Goal: Information Seeking & Learning: Find specific fact

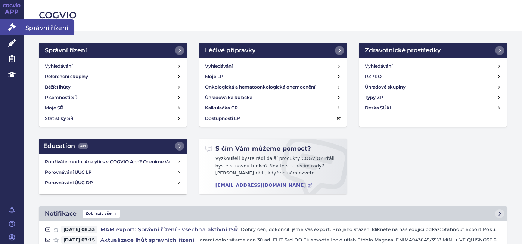
click at [10, 24] on icon at bounding box center [11, 26] width 7 height 7
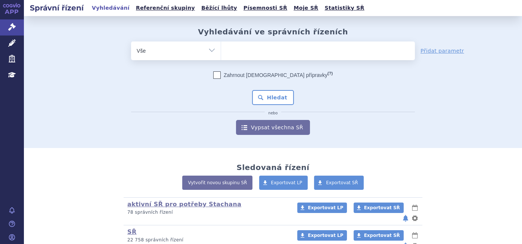
click at [255, 52] on ul at bounding box center [318, 49] width 194 height 16
click at [221, 52] on select at bounding box center [221, 50] width 0 height 19
type input "tr"
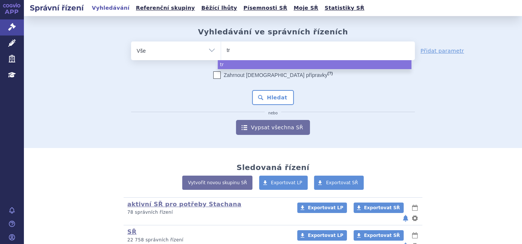
type input "tre"
type input "trem"
type input "tremf"
type input "tremfy"
type input "tremfya"
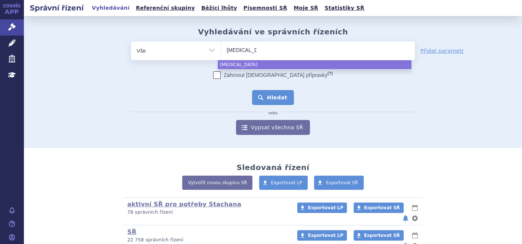
select select "tremfya"
click at [265, 90] on button "Hledat" at bounding box center [273, 97] width 42 height 15
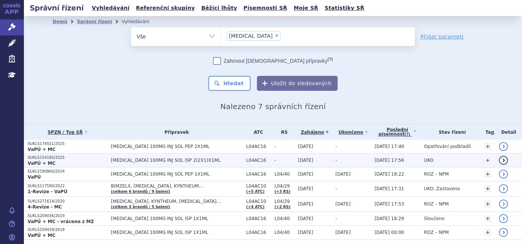
click at [44, 161] on strong "VaPÚ + MC" at bounding box center [42, 163] width 28 height 5
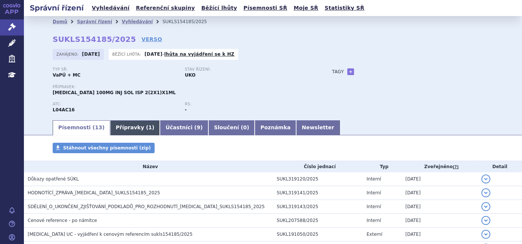
click at [115, 124] on link "Přípravky ( 1 )" at bounding box center [135, 127] width 50 height 15
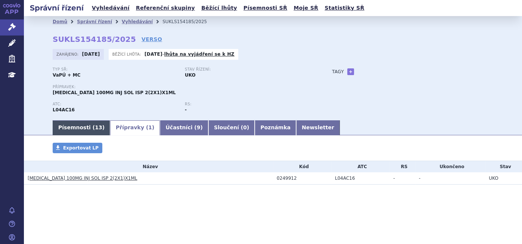
click at [77, 128] on link "Písemnosti ( 13 )" at bounding box center [82, 127] width 58 height 15
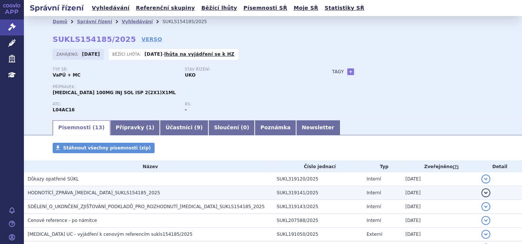
click at [85, 192] on span "HODNOTÍCÍ_ZPRÁVA_[MEDICAL_DATA]_SUKLS154185_2025" at bounding box center [94, 192] width 133 height 5
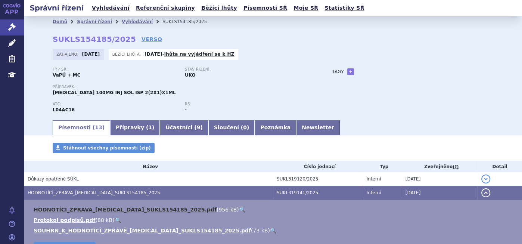
click at [88, 210] on link "HODNOTÍCÍ_ZPRÁVA_[MEDICAL_DATA]_SUKLS154185_2025.pdf" at bounding box center [125, 210] width 183 height 6
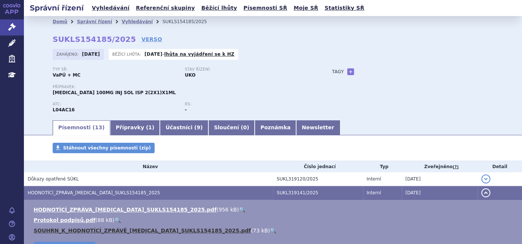
click at [107, 229] on link "SOUHRN_K_HODNOTÍCÍ_ZPRÁVĚ_[MEDICAL_DATA]_SUKLS154185_2025.pdf" at bounding box center [142, 231] width 217 height 6
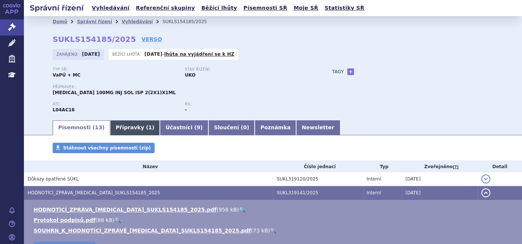
click at [126, 124] on link "Přípravky ( 1 )" at bounding box center [135, 127] width 50 height 15
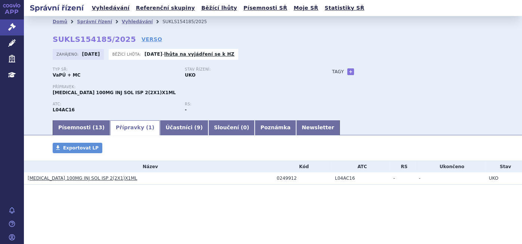
click at [96, 177] on link "TREMFYA 100MG INJ SOL ISP 2(2X1)X1ML" at bounding box center [82, 178] width 109 height 5
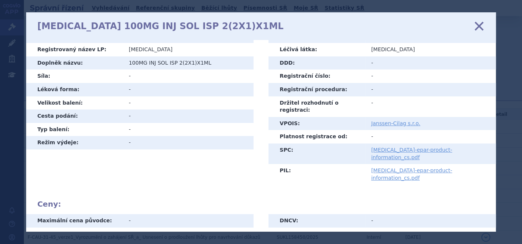
scroll to position [32, 0]
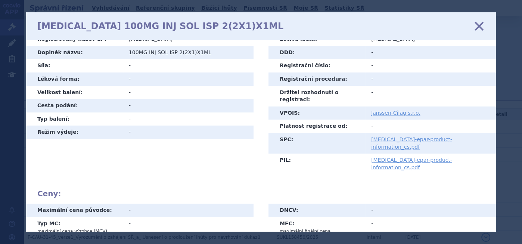
click at [478, 24] on icon at bounding box center [480, 26] width 16 height 16
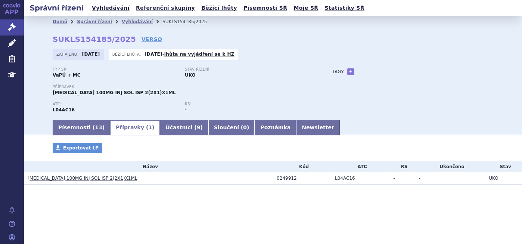
click at [90, 180] on link "TREMFYA 100MG INJ SOL ISP 2(2X1)X1ML" at bounding box center [82, 178] width 109 height 5
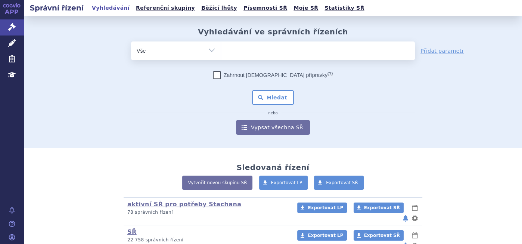
click at [234, 51] on ul at bounding box center [318, 49] width 194 height 16
click at [221, 51] on select at bounding box center [221, 50] width 0 height 19
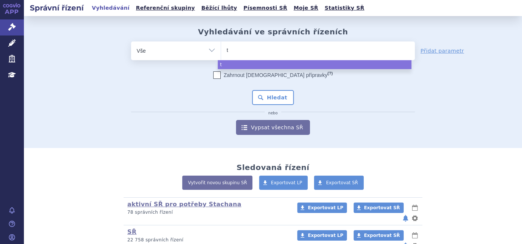
type input "tr"
type input "tre"
type input "trem"
type input "tremf"
type input "tremfy"
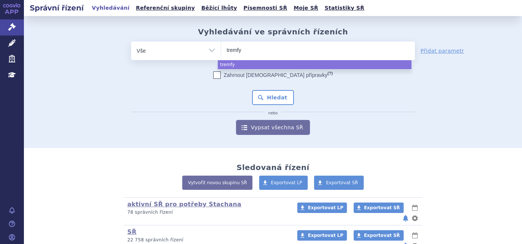
type input "tremfya"
select select "tremfya"
click at [273, 90] on button "Hledat" at bounding box center [273, 97] width 42 height 15
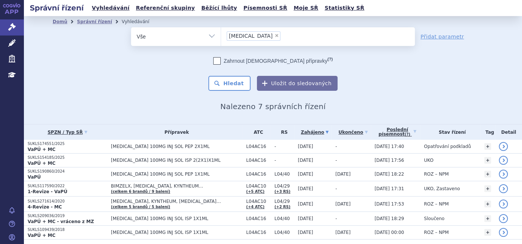
click at [275, 34] on span "×" at bounding box center [277, 35] width 4 height 4
click at [221, 34] on select "tremfya" at bounding box center [221, 36] width 0 height 19
select select
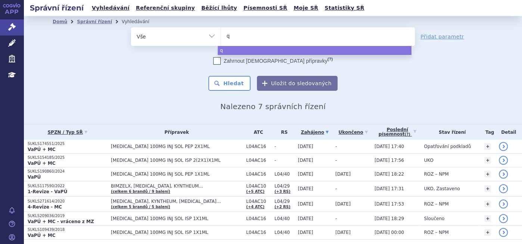
type input "qi"
type input "qin"
type input "qinl"
type input "qinlo"
type input "qinloc"
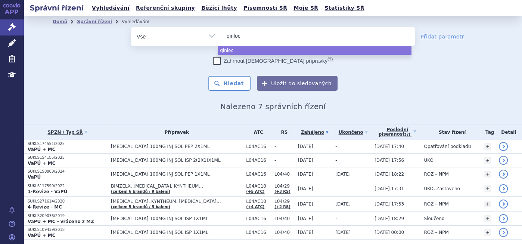
type input "qinlock"
select select "qinlock"
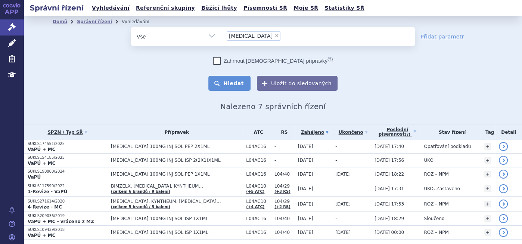
click at [235, 88] on button "Hledat" at bounding box center [229, 83] width 42 height 15
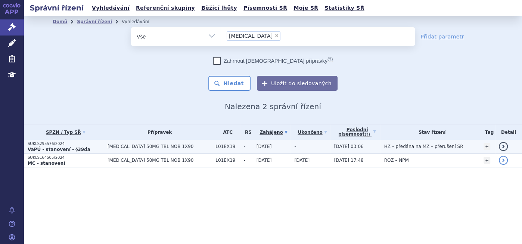
click at [152, 146] on span "[MEDICAL_DATA] 50MG TBL NOB 1X90" at bounding box center [160, 146] width 104 height 5
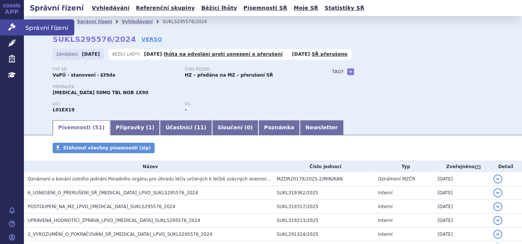
click at [13, 22] on link "Správní řízení" at bounding box center [12, 27] width 24 height 16
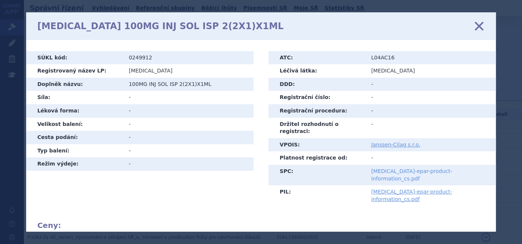
click at [447, 168] on link "[MEDICAL_DATA]-epar-product-information_cs.pdf" at bounding box center [411, 174] width 81 height 13
click at [476, 26] on icon at bounding box center [480, 26] width 16 height 16
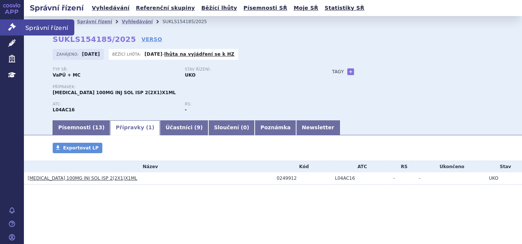
click at [10, 31] on link "Správní řízení" at bounding box center [12, 27] width 24 height 16
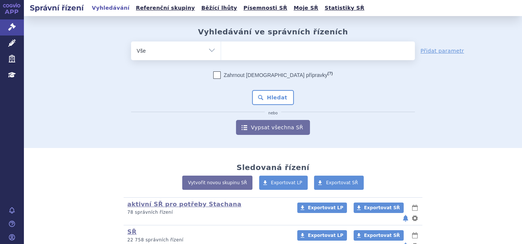
click at [239, 52] on ul at bounding box center [318, 49] width 194 height 16
click at [221, 52] on select at bounding box center [221, 50] width 0 height 19
type input "ki"
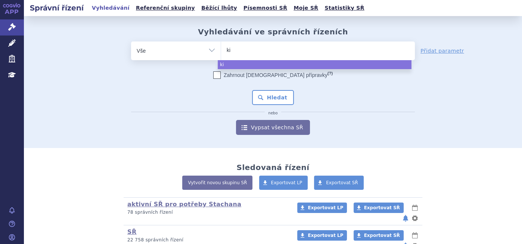
type input "kis"
type input "kisq"
type input "kisqa"
select select "kisqa"
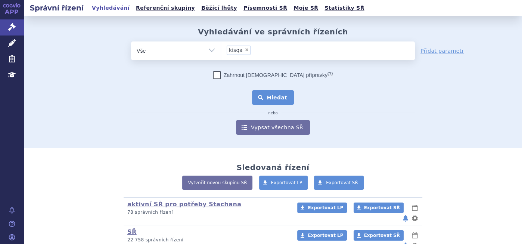
click at [278, 93] on button "Hledat" at bounding box center [273, 97] width 42 height 15
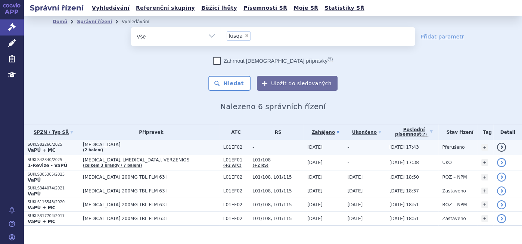
click at [41, 150] on strong "VaPÚ + MC" at bounding box center [42, 150] width 28 height 5
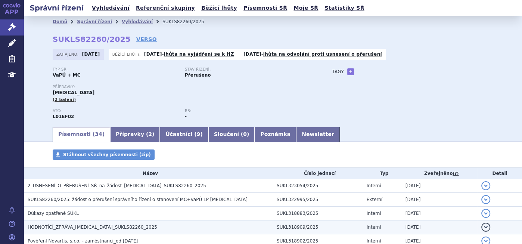
click at [114, 227] on span "HODNOTÍCÍ_ZPRÁVA_KISQALI_SUKLS82260_2025" at bounding box center [93, 227] width 130 height 5
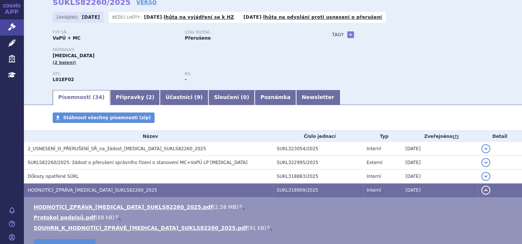
scroll to position [50, 0]
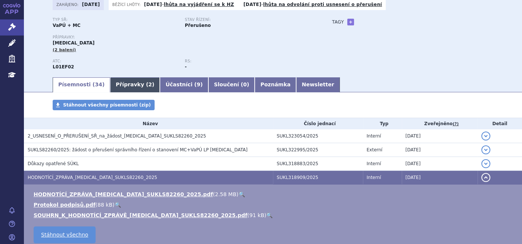
click at [123, 85] on link "Přípravky ( 2 )" at bounding box center [135, 84] width 50 height 15
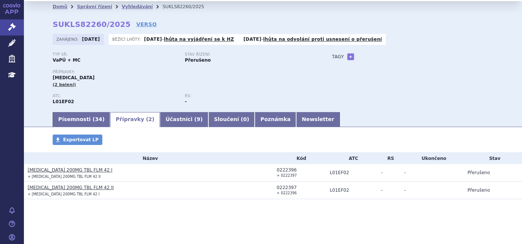
scroll to position [15, 0]
click at [77, 172] on link "KISQALI 200MG TBL FLM 42 I" at bounding box center [70, 169] width 85 height 5
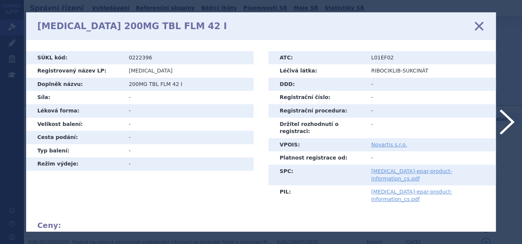
click at [479, 27] on icon at bounding box center [480, 26] width 16 height 16
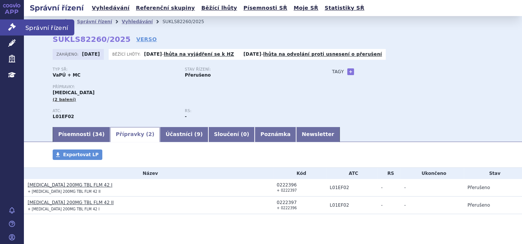
click at [12, 21] on link "Správní řízení" at bounding box center [12, 27] width 24 height 16
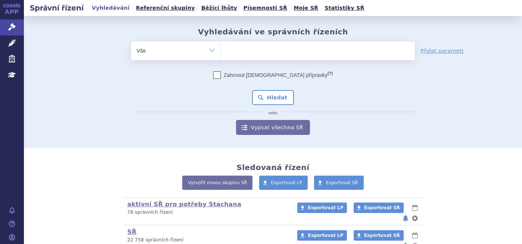
click at [252, 54] on ul at bounding box center [318, 49] width 194 height 16
click at [221, 54] on select at bounding box center [221, 50] width 0 height 19
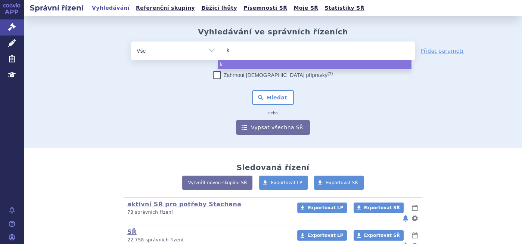
type input "ki"
type input "kis"
type input "kisq"
type input "kisqa"
select select "kisqa"
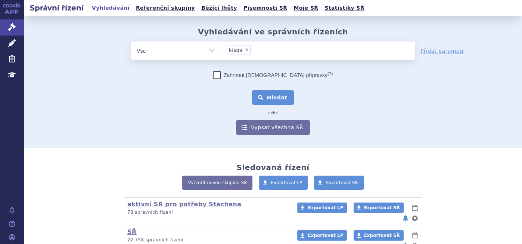
click at [275, 99] on button "Hledat" at bounding box center [273, 97] width 42 height 15
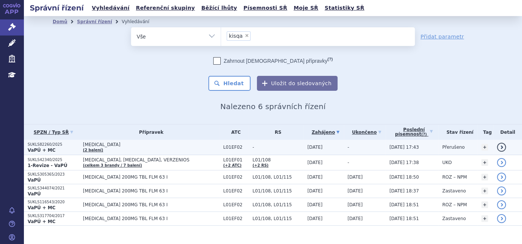
click at [102, 143] on span "[MEDICAL_DATA]" at bounding box center [151, 144] width 137 height 5
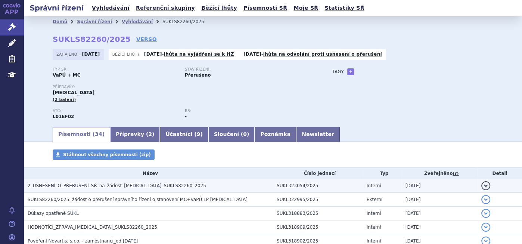
click at [135, 191] on td "2_USNESENÍ_O_PŘERUŠENÍ_SŘ_na_žádost_KISQALI_SUKLS82260_2025" at bounding box center [148, 186] width 249 height 14
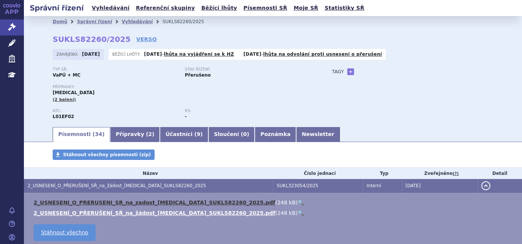
click at [132, 203] on link "2_USNESENI_O_PRERUSENI_SR_na_zadost_KISQALI_SUKLS82260_2025.pdf" at bounding box center [155, 203] width 242 height 6
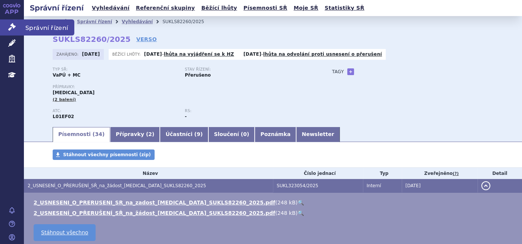
click at [13, 26] on icon at bounding box center [11, 26] width 7 height 7
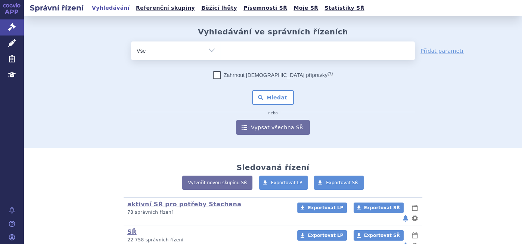
click at [247, 43] on ul at bounding box center [318, 49] width 194 height 16
click at [221, 43] on select at bounding box center [221, 50] width 0 height 19
type input "op"
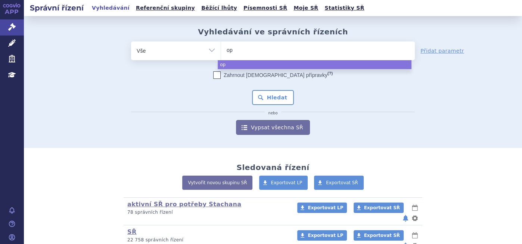
type input "opd"
type input "opdi"
type input "opdivo"
select select "[MEDICAL_DATA]"
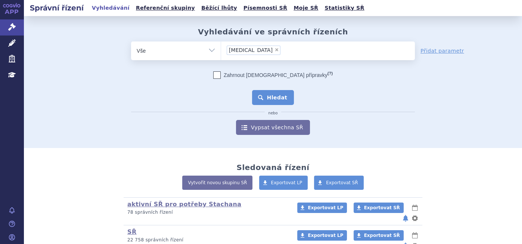
click at [275, 92] on button "Hledat" at bounding box center [273, 97] width 42 height 15
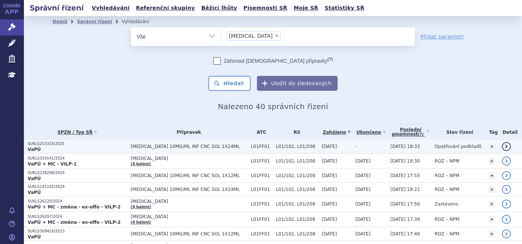
click at [169, 145] on span "[MEDICAL_DATA] 10MG/ML INF CNC SOL 1X24ML" at bounding box center [189, 146] width 117 height 5
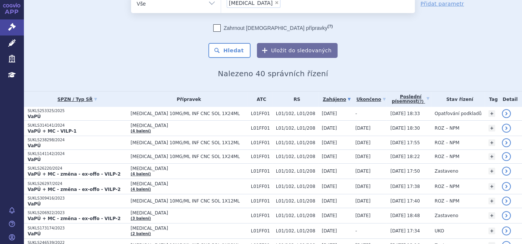
scroll to position [55, 0]
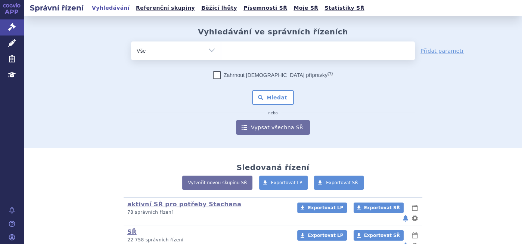
click at [258, 53] on ul at bounding box center [318, 49] width 194 height 16
click at [221, 53] on select at bounding box center [221, 50] width 0 height 19
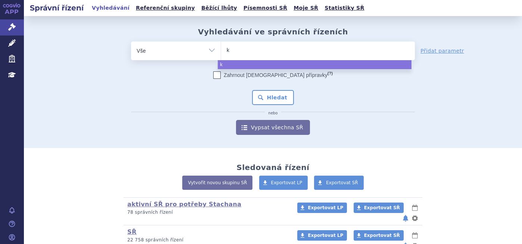
type input "ki"
type input "kis"
type input "kisqa"
select select "kisqa"
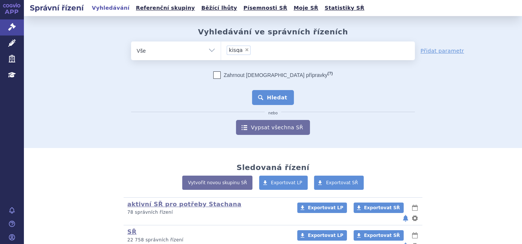
click at [274, 96] on button "Hledat" at bounding box center [273, 97] width 42 height 15
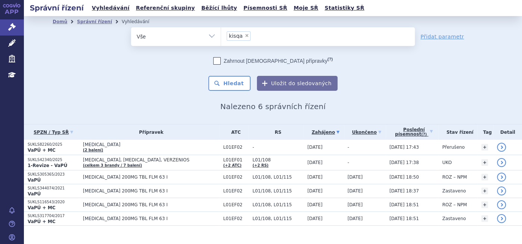
click at [245, 35] on span "×" at bounding box center [247, 35] width 4 height 4
click at [221, 35] on select "kisqa" at bounding box center [221, 36] width 0 height 19
select select
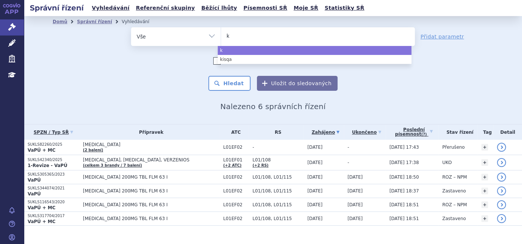
type input "ki"
type input "kis"
type input "ki"
type input "k"
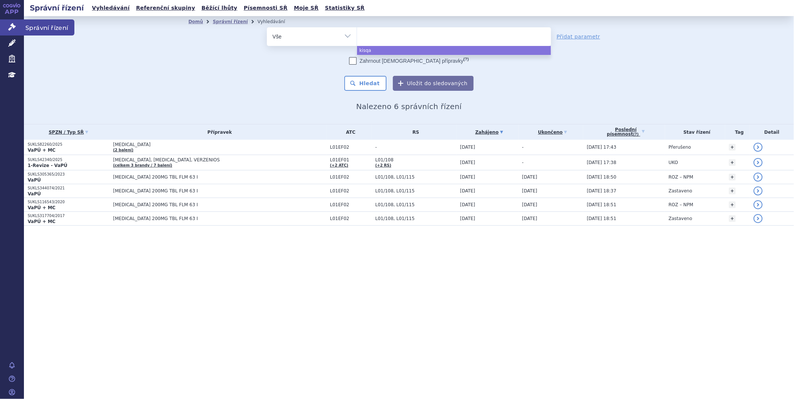
select select "kisqa"
click at [13, 20] on link "Správní řízení" at bounding box center [12, 27] width 24 height 16
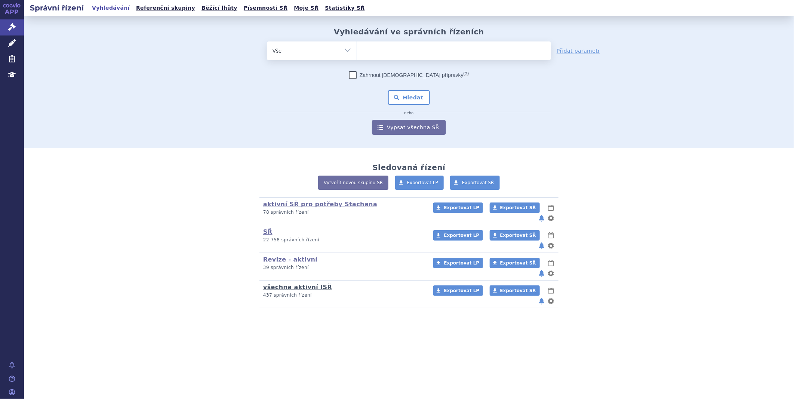
click at [306, 284] on link "všechna aktivní ISŘ" at bounding box center [297, 287] width 69 height 7
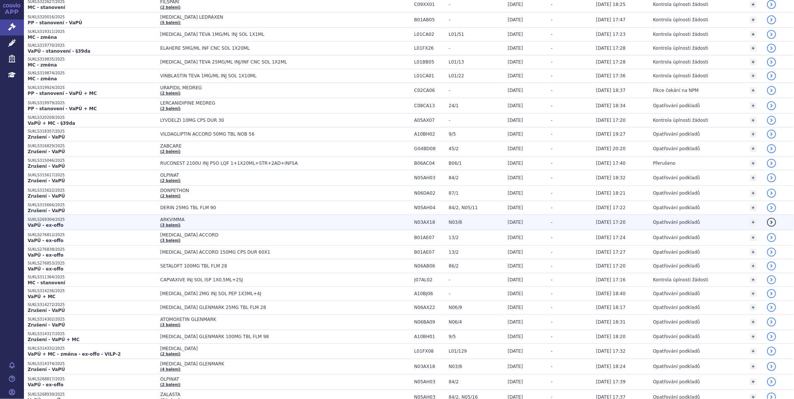
scroll to position [332, 0]
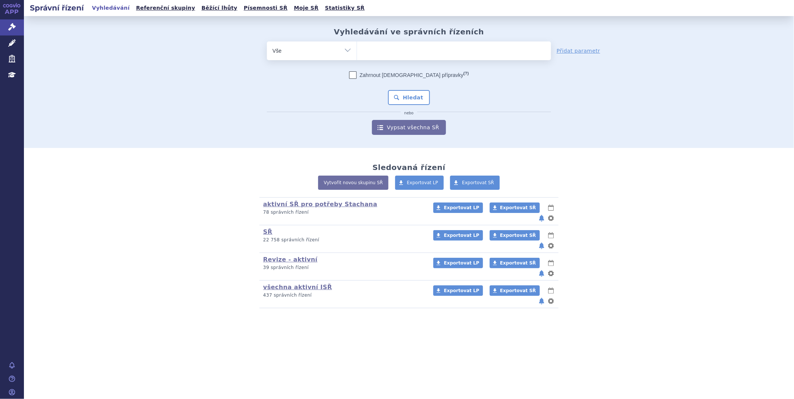
click at [10, 5] on icon at bounding box center [11, 5] width 3 height 3
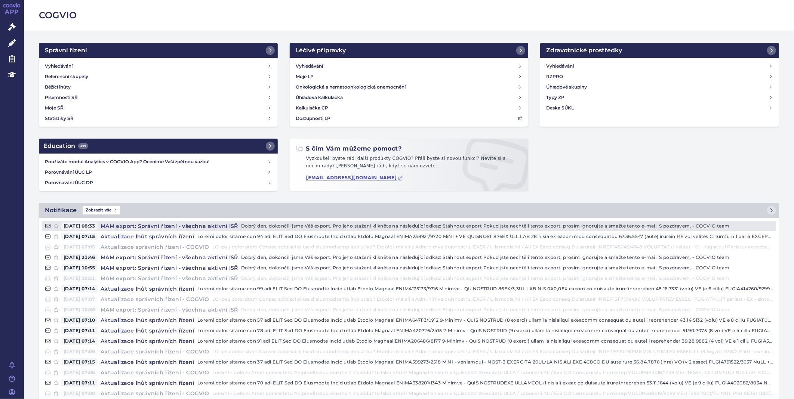
click at [215, 228] on h4 "MAM export: Správní řízení - všechna aktivní ISŘ" at bounding box center [169, 225] width 143 height 7
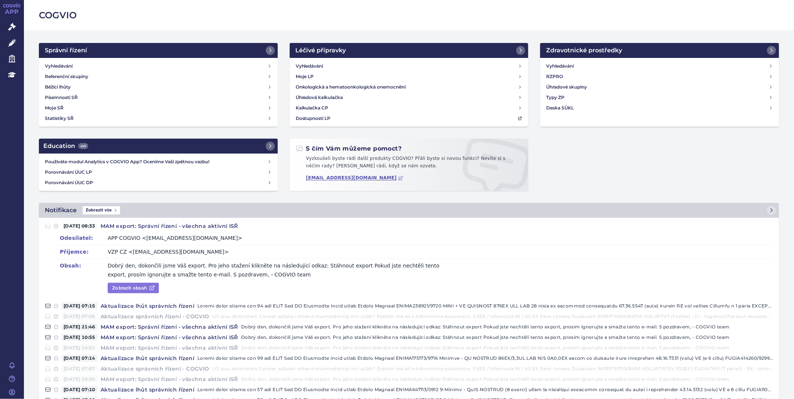
click at [133, 287] on link "Zobrazit obsah" at bounding box center [133, 288] width 51 height 10
click at [11, 28] on icon at bounding box center [11, 26] width 7 height 7
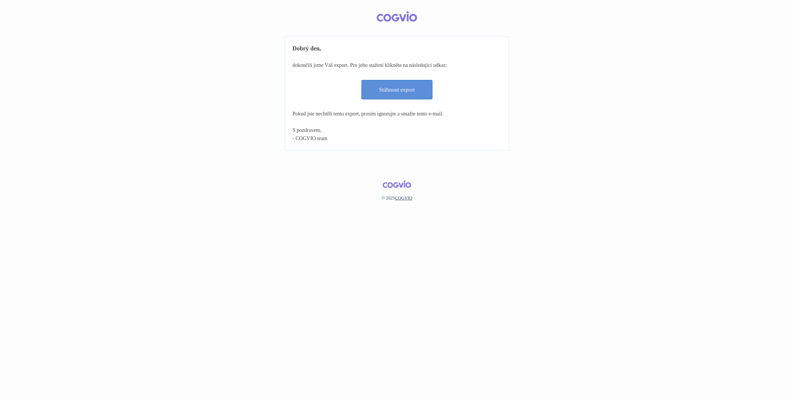
click at [408, 80] on link "Stáhnout export" at bounding box center [396, 89] width 71 height 19
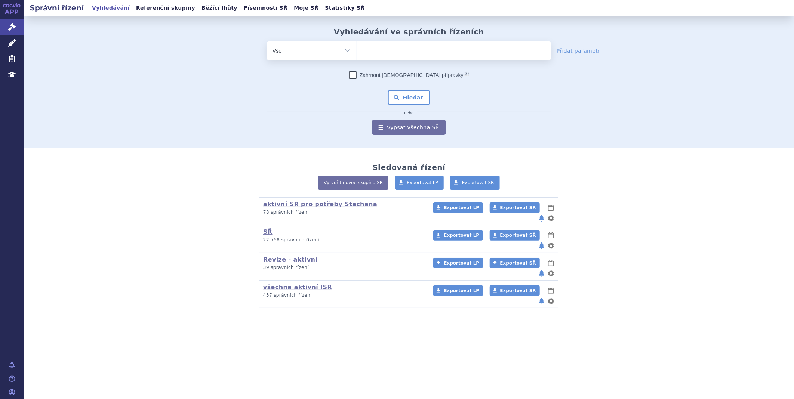
click at [384, 55] on ul at bounding box center [454, 49] width 194 height 16
click at [357, 55] on select at bounding box center [356, 50] width 0 height 19
type input "iq"
type input "iqi"
type input "iqir"
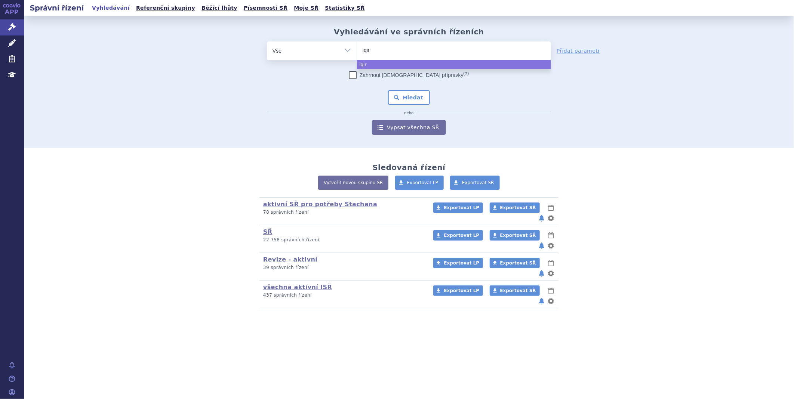
type input "iqirv"
type input "iqirvo"
select select "iqirvo"
click at [398, 96] on button "Hledat" at bounding box center [409, 97] width 42 height 15
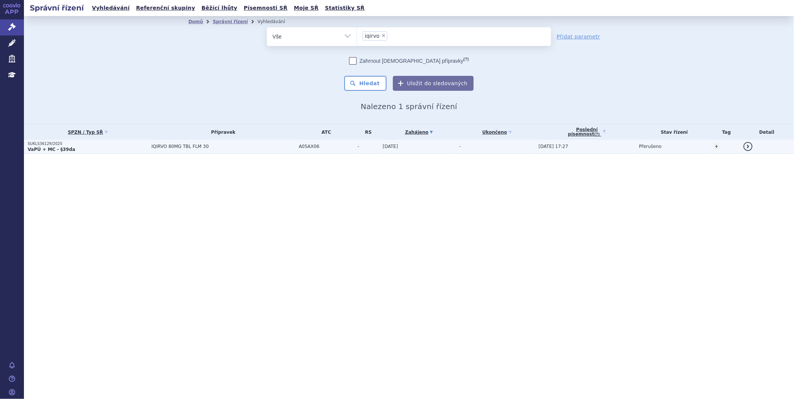
click at [39, 147] on strong "VaPÚ + MC - §39da" at bounding box center [51, 149] width 47 height 5
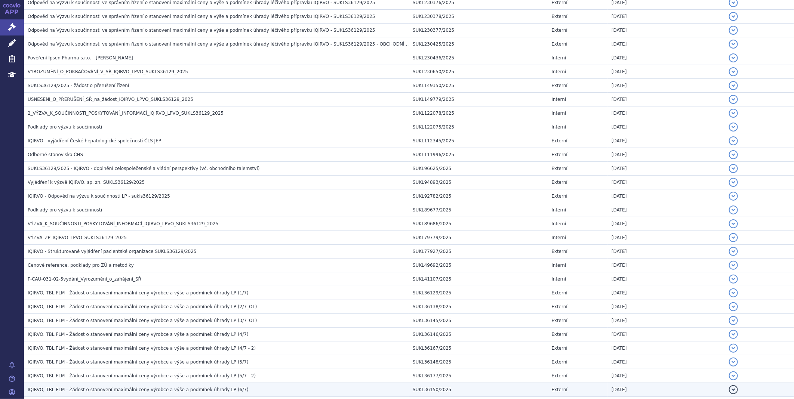
scroll to position [401, 0]
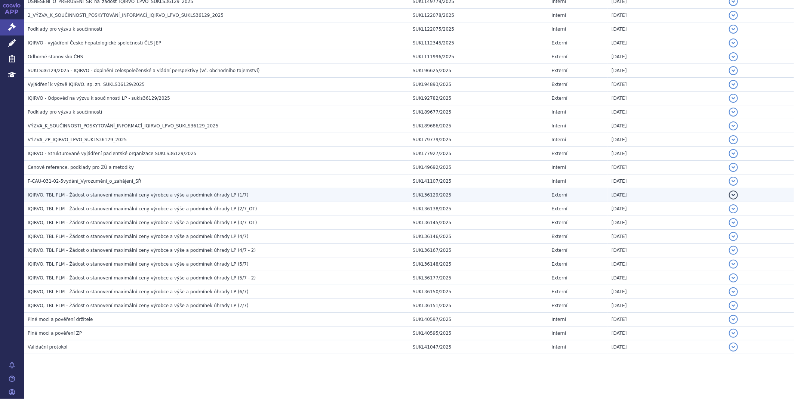
click at [124, 197] on span "IQIRVO, TBL FLM - Žádost o stanovení maximální ceny výrobce a výše a podmínek ú…" at bounding box center [138, 194] width 221 height 5
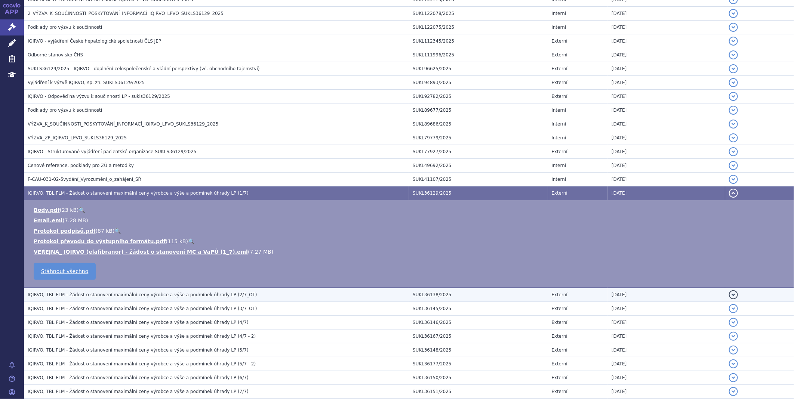
click at [136, 301] on td "IQIRVO, TBL FLM - Žádost o stanovení maximální ceny výrobce a výše a podmínek ú…" at bounding box center [216, 295] width 385 height 14
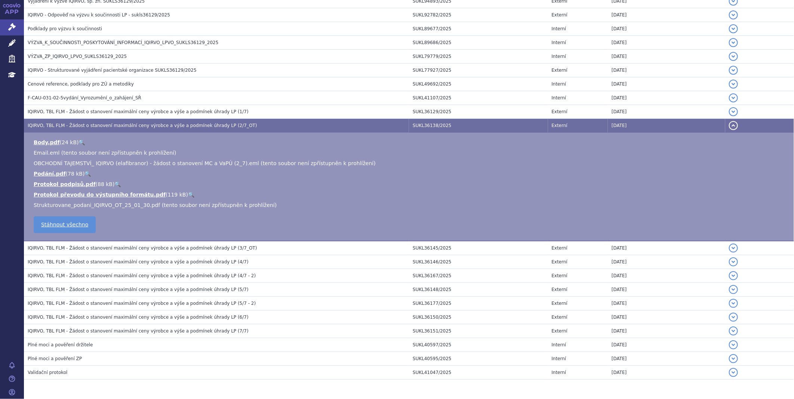
scroll to position [483, 0]
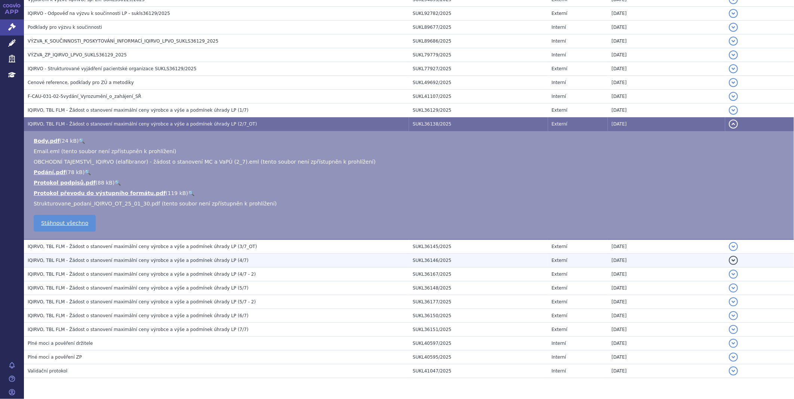
click at [106, 262] on span "IQIRVO, TBL FLM - Žádost o stanovení maximální ceny výrobce a výše a podmínek ú…" at bounding box center [138, 260] width 221 height 5
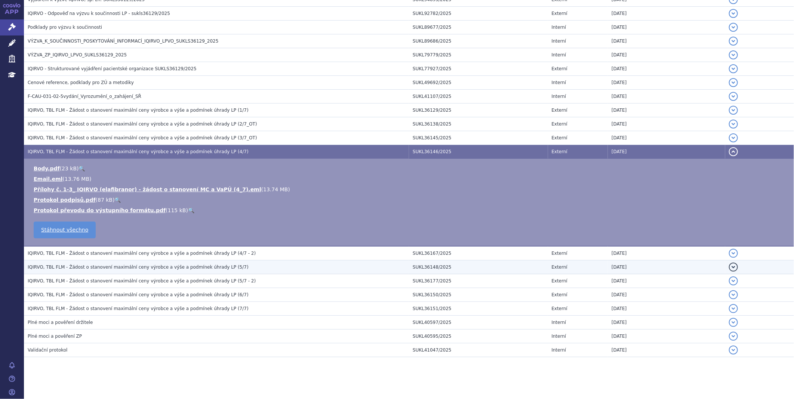
click at [138, 269] on span "IQIRVO, TBL FLM - Žádost o stanovení maximální ceny výrobce a výše a podmínek ú…" at bounding box center [138, 267] width 221 height 5
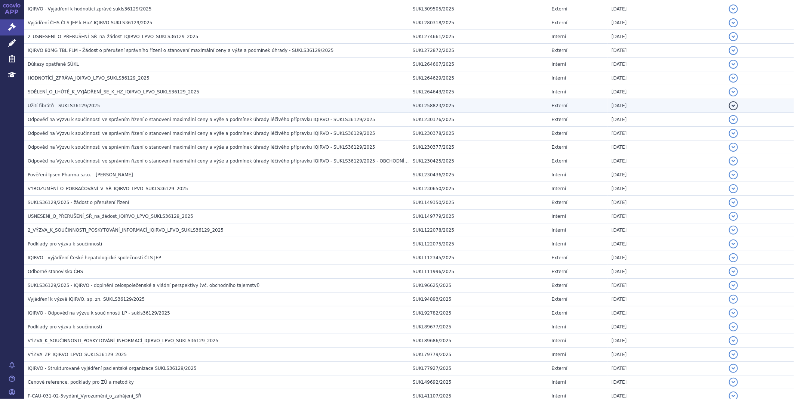
scroll to position [110, 0]
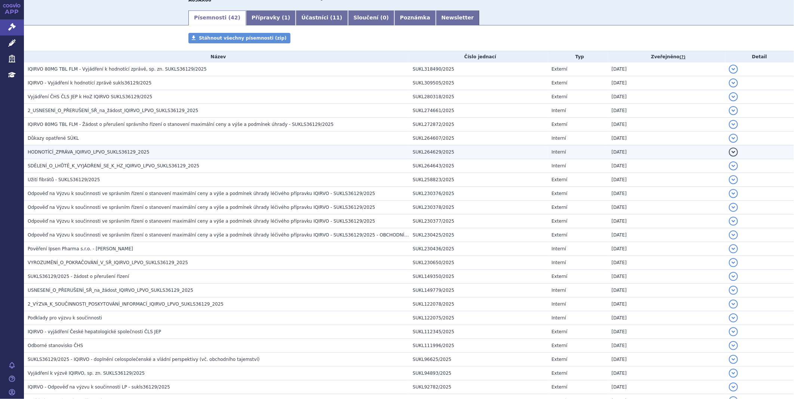
click at [84, 149] on h3 "HODNOTÍCÍ_ZPRÁVA_IQIRVO_LPVO_SUKLS36129_2025" at bounding box center [218, 151] width 381 height 7
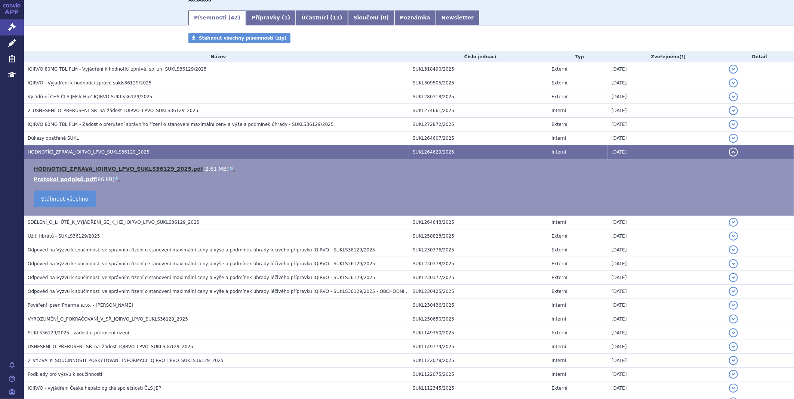
click at [96, 169] on link "HODNOTÍCÍ_ZPRÁVA_IQIRVO_LPVO_SUKLS36129_2025.pdf" at bounding box center [119, 169] width 170 height 6
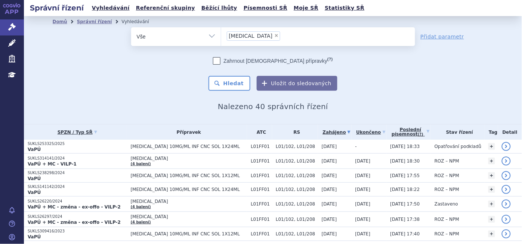
scroll to position [55, 0]
